Goal: Task Accomplishment & Management: Use online tool/utility

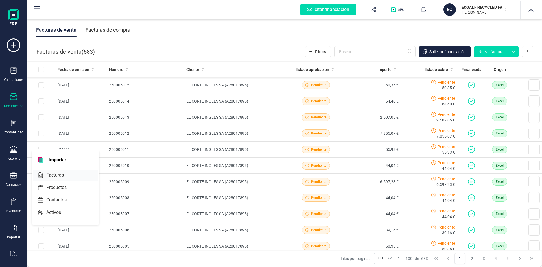
click at [62, 174] on span "Facturas" at bounding box center [59, 175] width 30 height 7
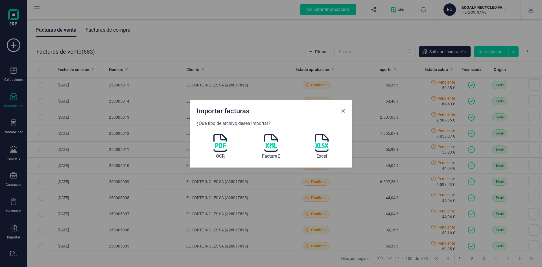
click at [323, 140] on img at bounding box center [322, 143] width 14 height 18
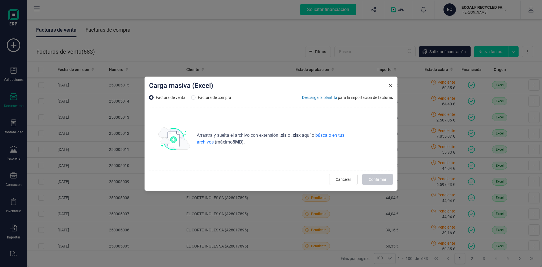
click at [323, 135] on span "búscalo en tus archivos" at bounding box center [271, 138] width 148 height 12
click at [325, 135] on span "búscalo en tus archivos" at bounding box center [271, 138] width 148 height 12
click at [392, 86] on icon "button" at bounding box center [391, 85] width 5 height 5
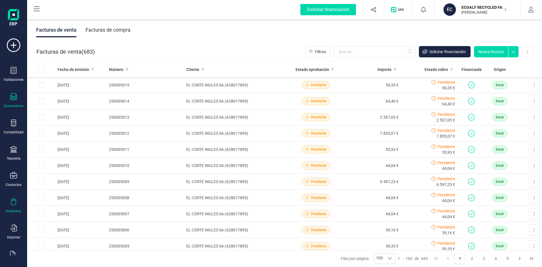
click at [15, 204] on icon at bounding box center [13, 201] width 7 height 7
click at [10, 231] on div "Importar" at bounding box center [13, 232] width 23 height 15
click at [12, 228] on icon at bounding box center [13, 228] width 7 height 7
click at [18, 231] on div "Importar" at bounding box center [13, 232] width 23 height 15
click at [60, 173] on span "Facturas" at bounding box center [59, 175] width 30 height 7
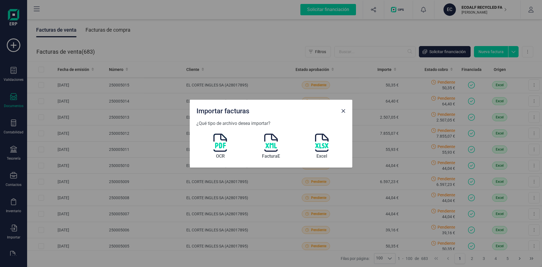
click at [321, 145] on img at bounding box center [322, 143] width 14 height 18
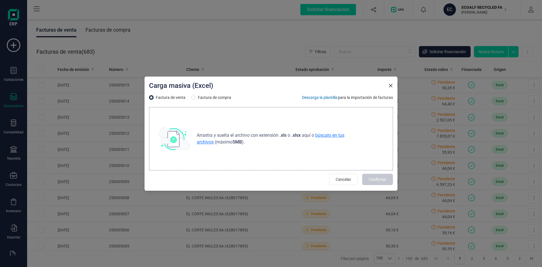
click at [322, 137] on span "búscalo en tus archivos" at bounding box center [271, 138] width 148 height 12
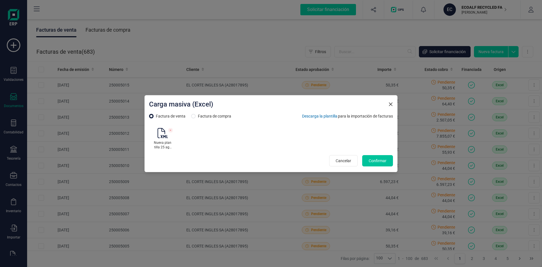
click at [382, 161] on span "Confirmar" at bounding box center [378, 161] width 18 height 6
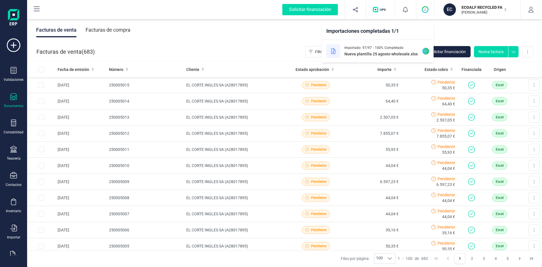
click at [423, 50] on span at bounding box center [426, 51] width 7 height 7
click at [289, 10] on div "Solicitar financiación" at bounding box center [310, 9] width 56 height 11
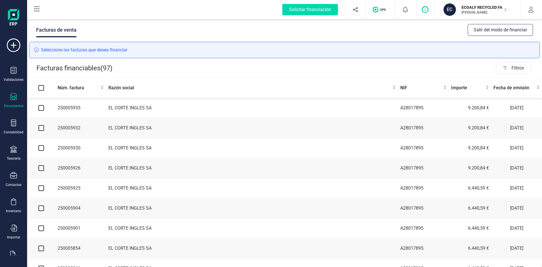
click at [42, 86] on input "Select all" at bounding box center [41, 88] width 6 height 6
checkbox input "true"
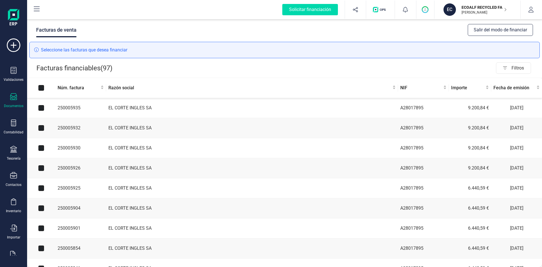
checkbox input "true"
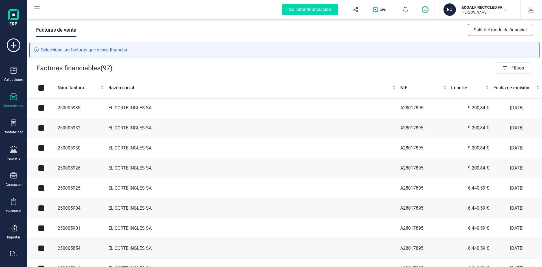
checkbox input "true"
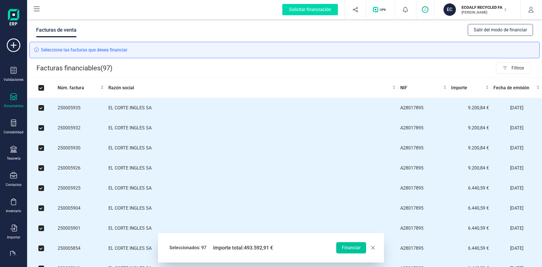
click at [353, 247] on button "Financiar" at bounding box center [351, 247] width 30 height 11
